Goal: Transaction & Acquisition: Book appointment/travel/reservation

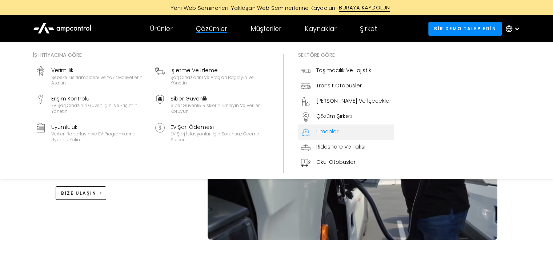
click at [321, 129] on font "Limanlar" at bounding box center [327, 131] width 22 height 7
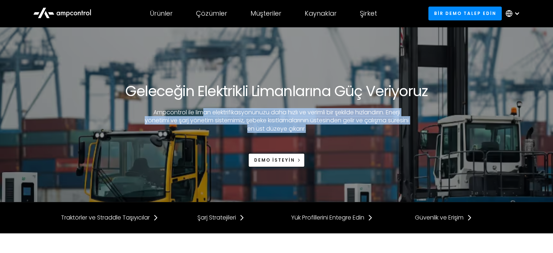
drag, startPoint x: 202, startPoint y: 111, endPoint x: 327, endPoint y: 128, distance: 126.9
click at [327, 128] on p "Ampcontrol ile liman elektrifikasyonunuzu daha hızlı ve verimli bir şekilde hız…" at bounding box center [276, 120] width 265 height 24
click at [300, 120] on font "Ampcontrol ile liman elektrifikasyonunuzu daha hızlı ve verimli bir şekilde hız…" at bounding box center [277, 120] width 264 height 25
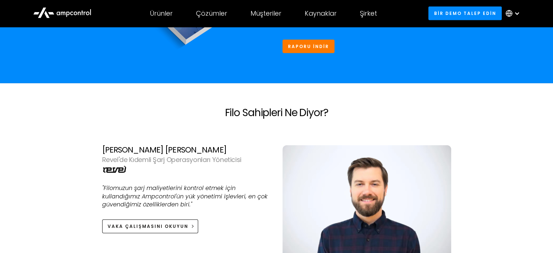
scroll to position [1563, 0]
